Goal: Navigation & Orientation: Find specific page/section

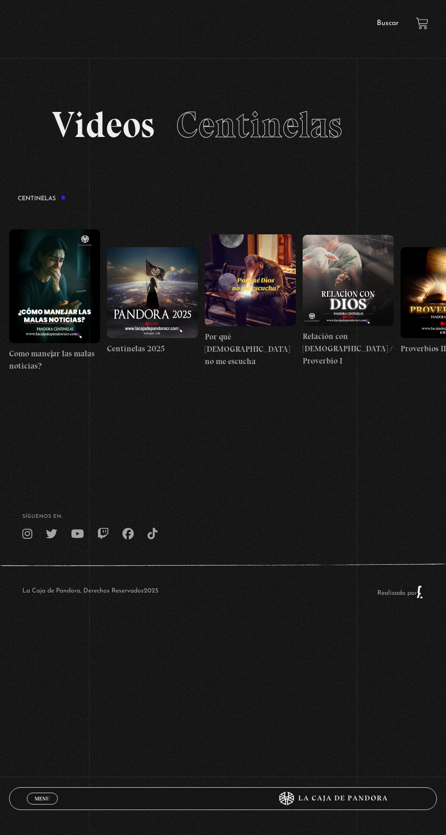
click at [48, 797] on span "Menu" at bounding box center [42, 797] width 15 height 5
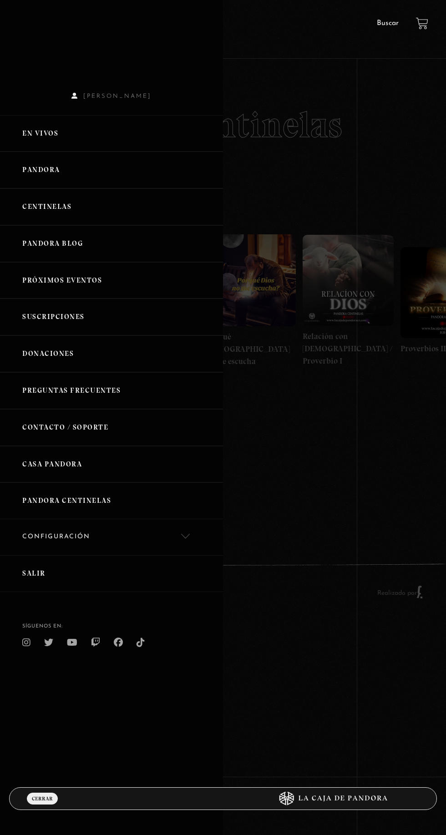
click at [19, 134] on link "En vivos" at bounding box center [111, 133] width 223 height 37
